Goal: Task Accomplishment & Management: Use online tool/utility

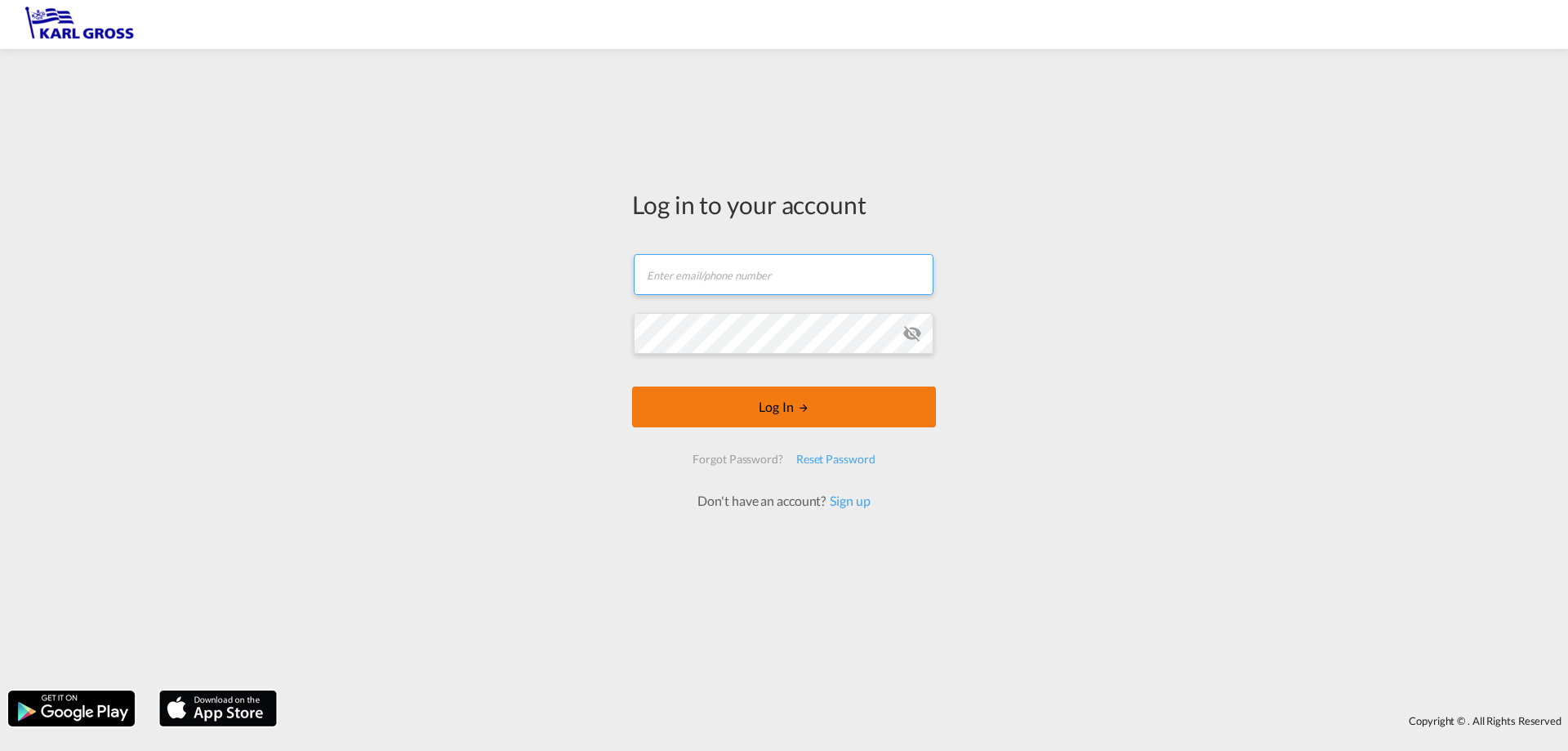
type input "[PERSON_NAME][EMAIL_ADDRESS][DOMAIN_NAME]"
click at [726, 404] on button "Log In" at bounding box center [784, 407] width 304 height 40
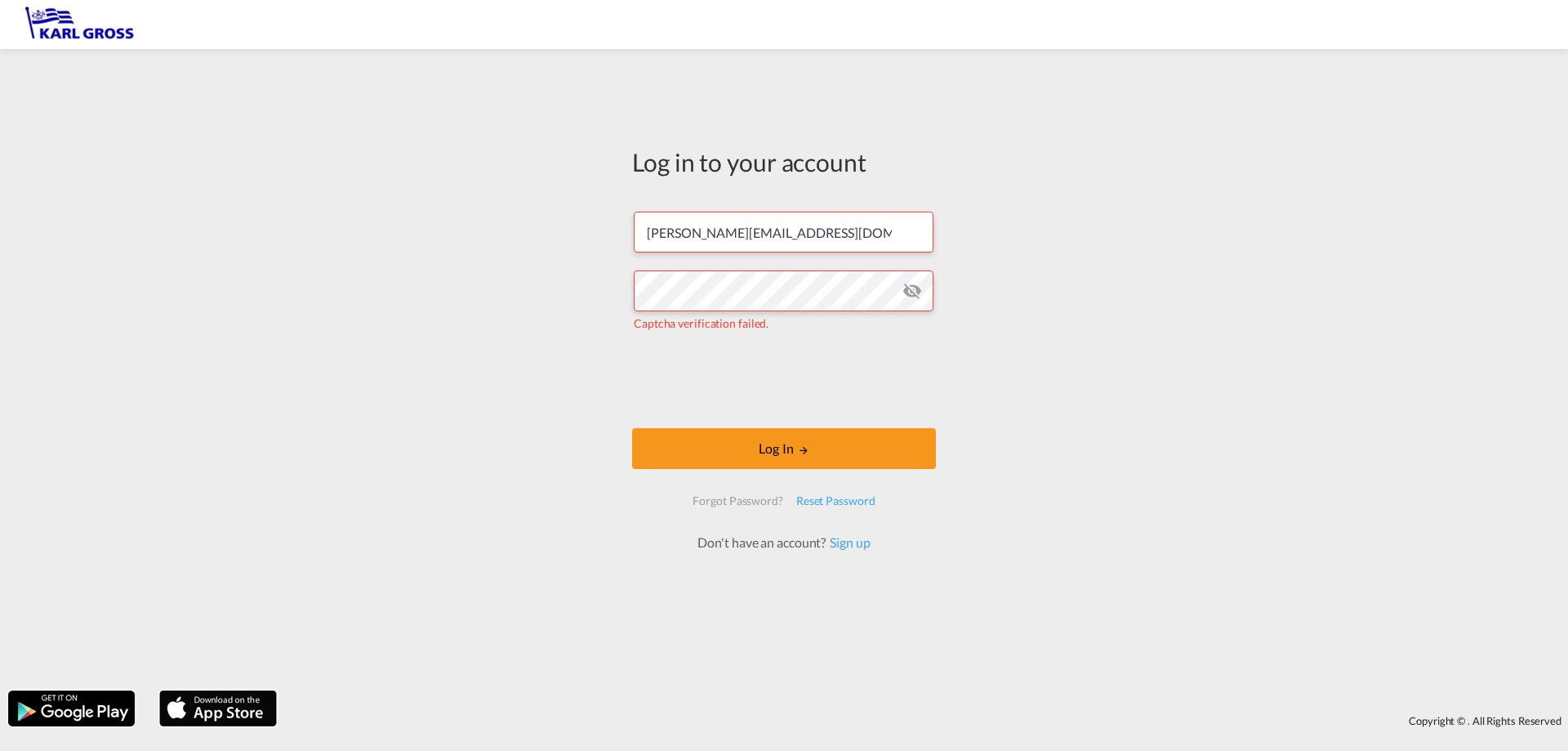
click at [911, 290] on md-icon "icon-eye-off" at bounding box center [911, 291] width 20 height 20
click at [759, 445] on button "Log In" at bounding box center [784, 448] width 304 height 40
